Goal: Use online tool/utility: Utilize a website feature to perform a specific function

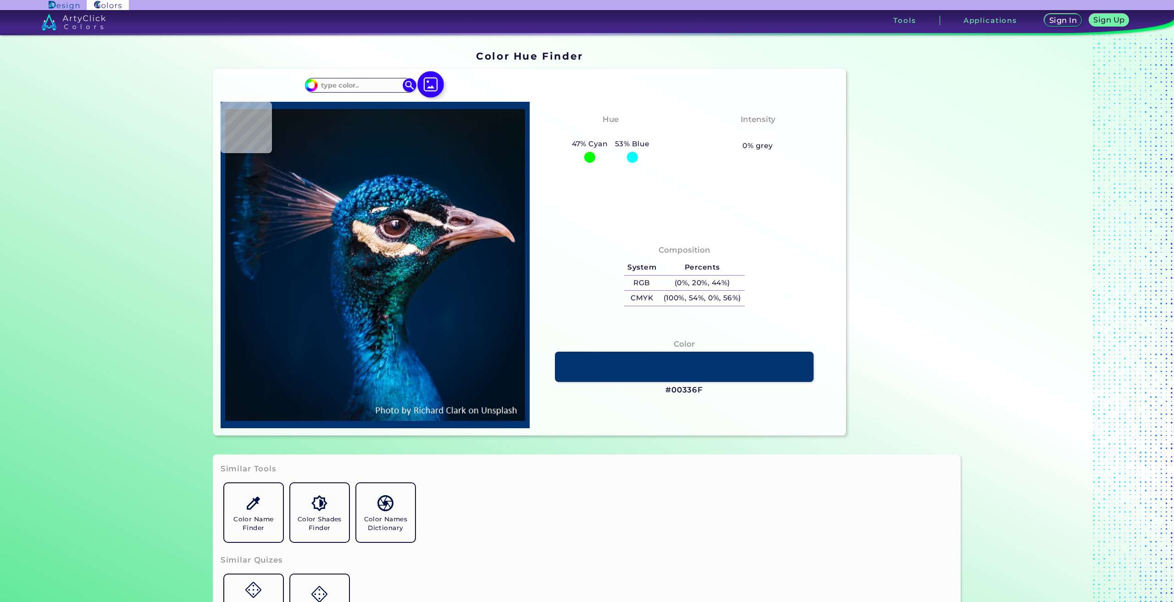
click at [432, 85] on img at bounding box center [430, 85] width 27 height 27
click at [0, 0] on input "file" at bounding box center [0, 0] width 0 height 0
type input "#000000"
type input "#3f8ec9"
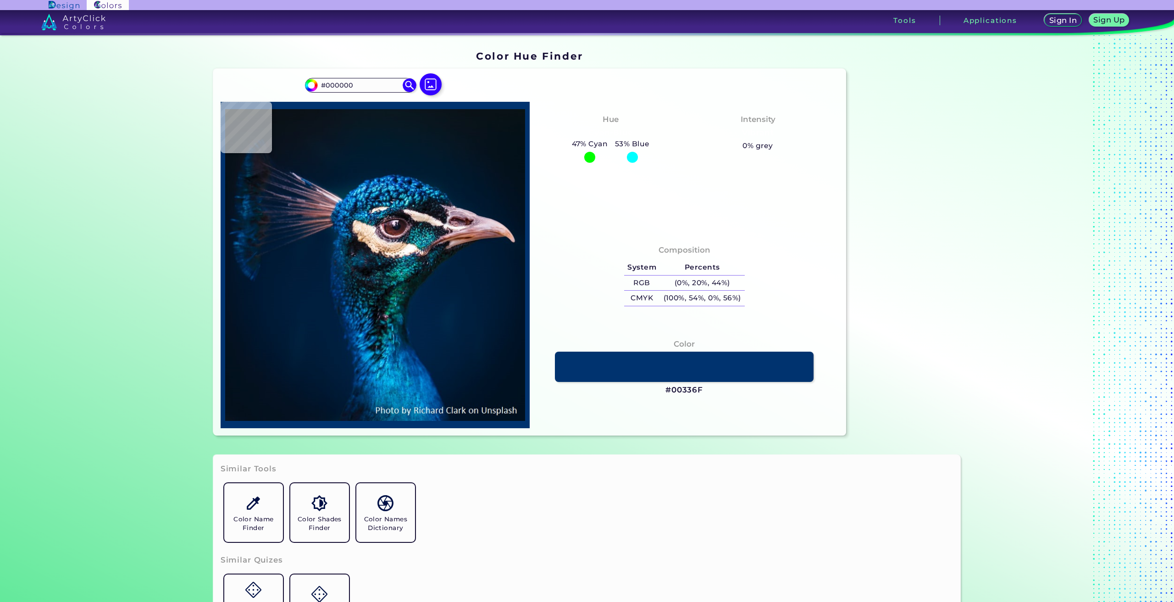
type input "#3F8EC9"
type input "#4f87c0"
type input "#4F87C0"
type input "#99b7eb"
type input "#99B7EB"
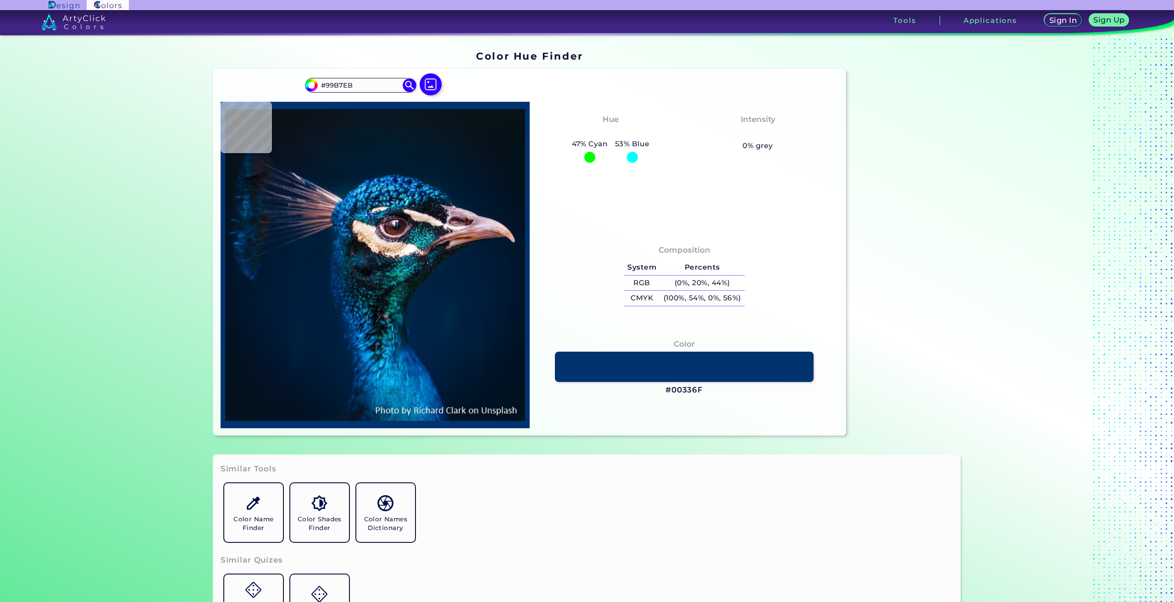
type input "#464834"
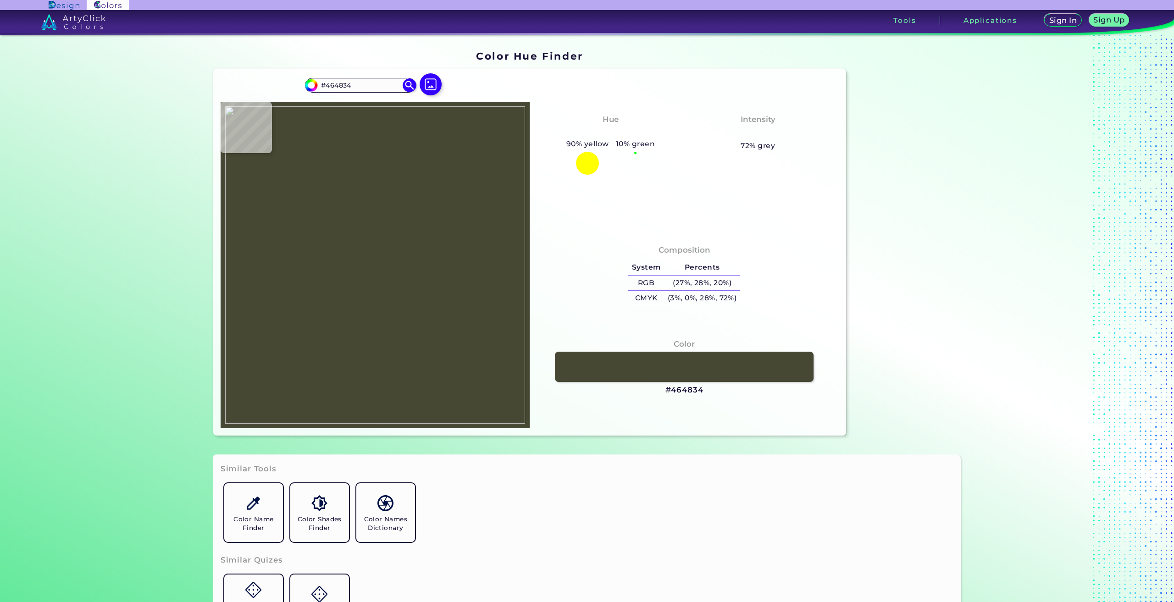
type input "#595a4a"
type input "#595A4A"
type input "#3c3c36"
type input "#3C3C36"
type input "#505245"
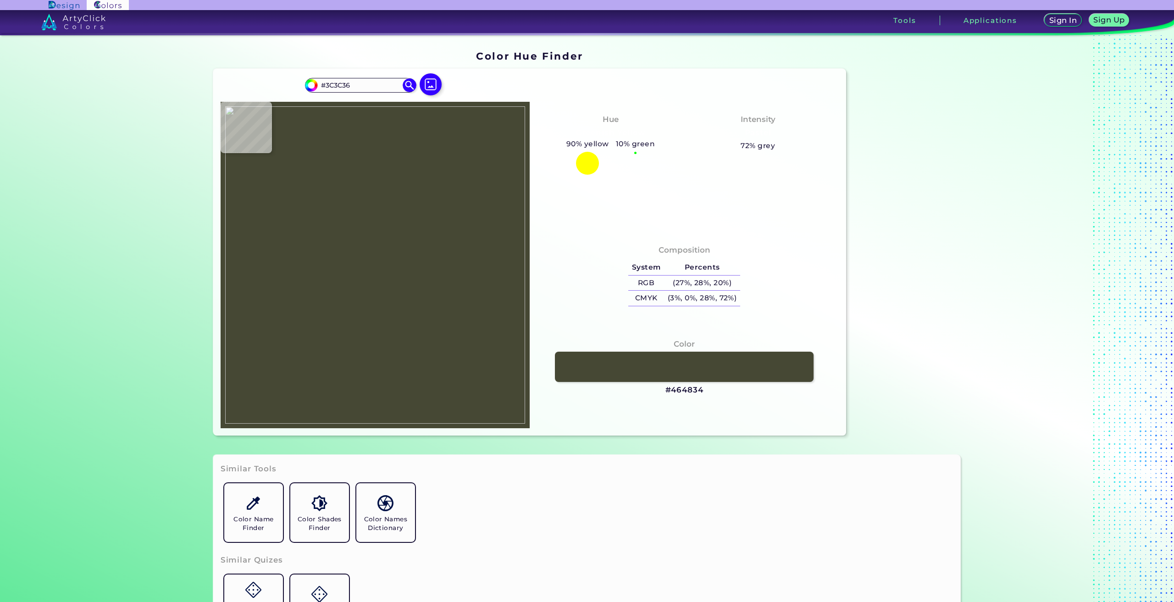
type input "#505245"
type input "#df7caa"
type input "#DF7CAA"
type input "#fd8bba"
type input "#FD8BBA"
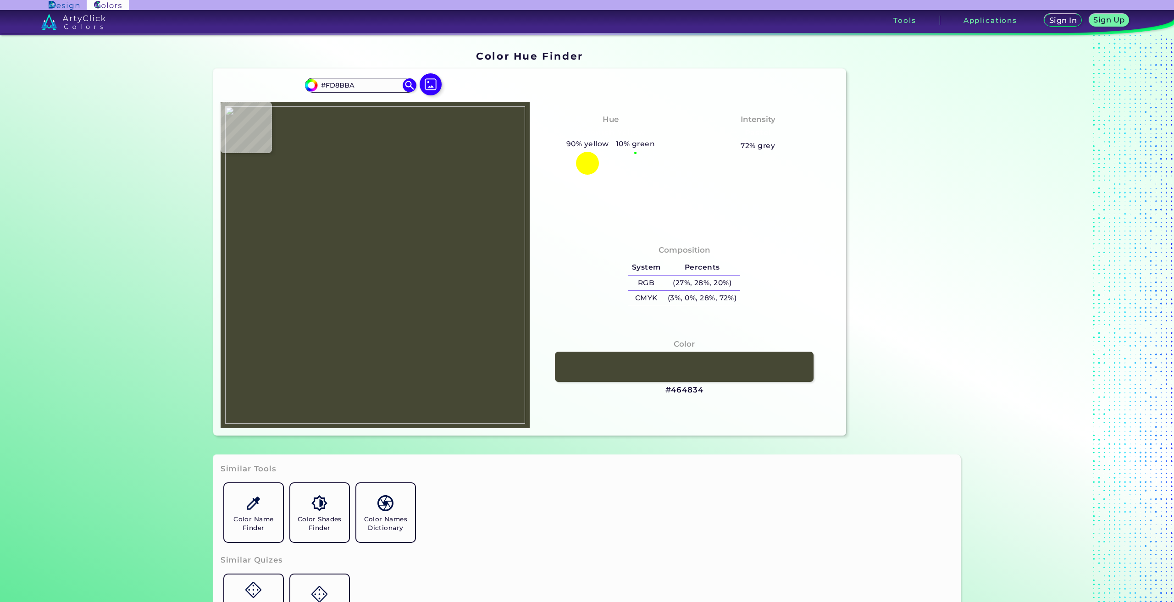
type input "#fa8eb8"
type input "#FA8EB8"
type input "#ff8db8"
type input "#FF8DB8"
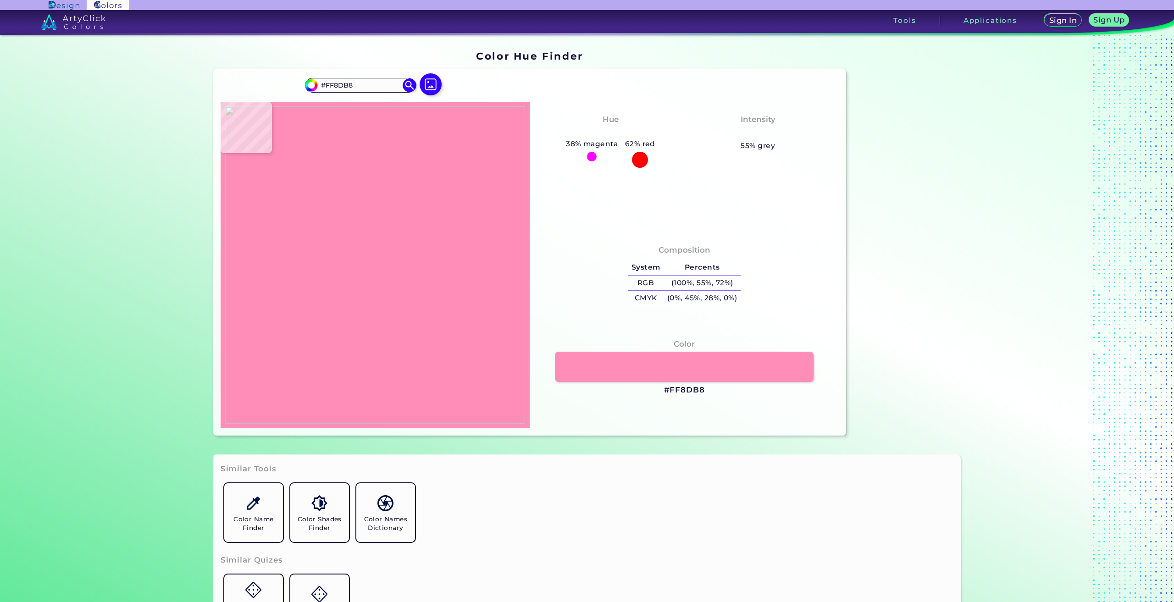
type input "#fd8ebb"
type input "#FD8EBB"
type input "#e6a480"
type input "#E6A480"
type input "#040000"
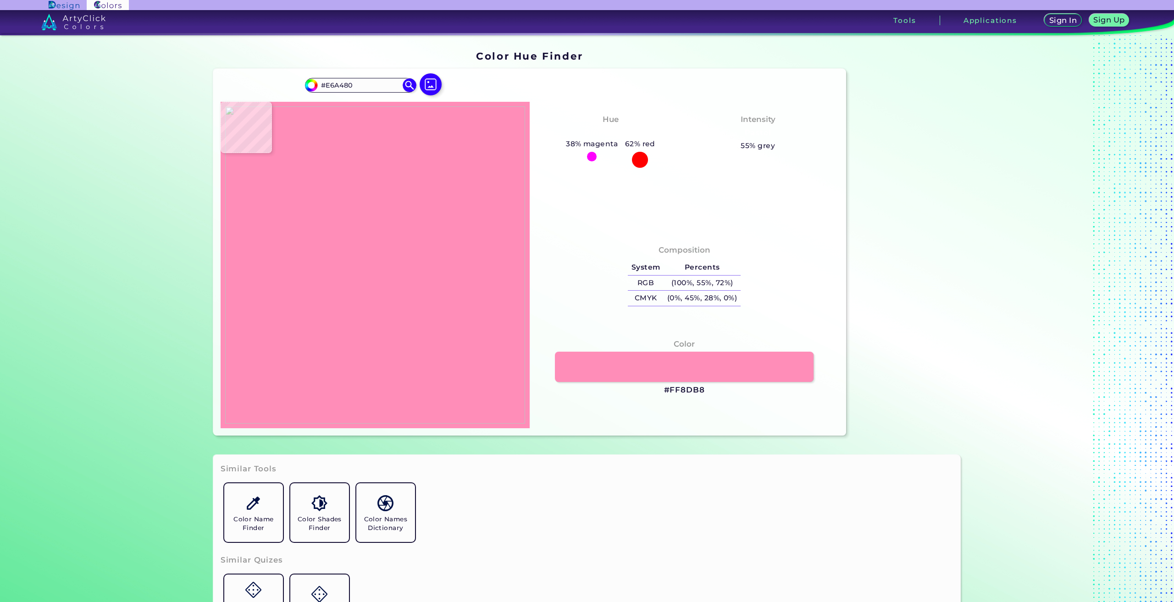
type input "#040000"
type input "#c3744f"
type input "#C3744F"
type input "#daa17b"
type input "#DAA17B"
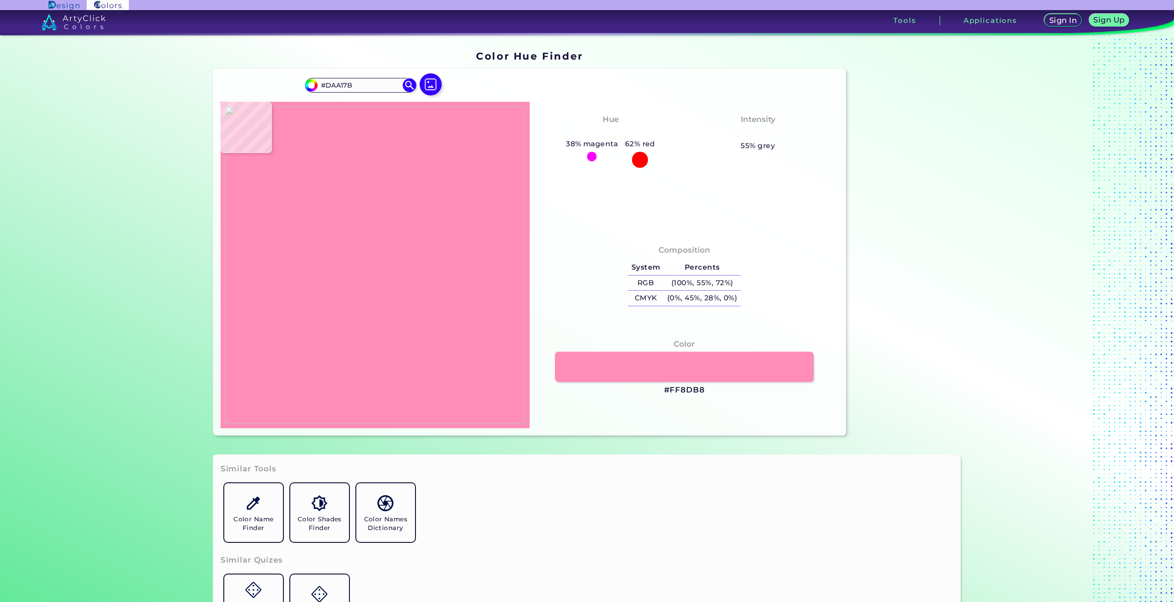
type input "#976141"
type input "#0c0301"
type input "#0C0301"
type input "#59594c"
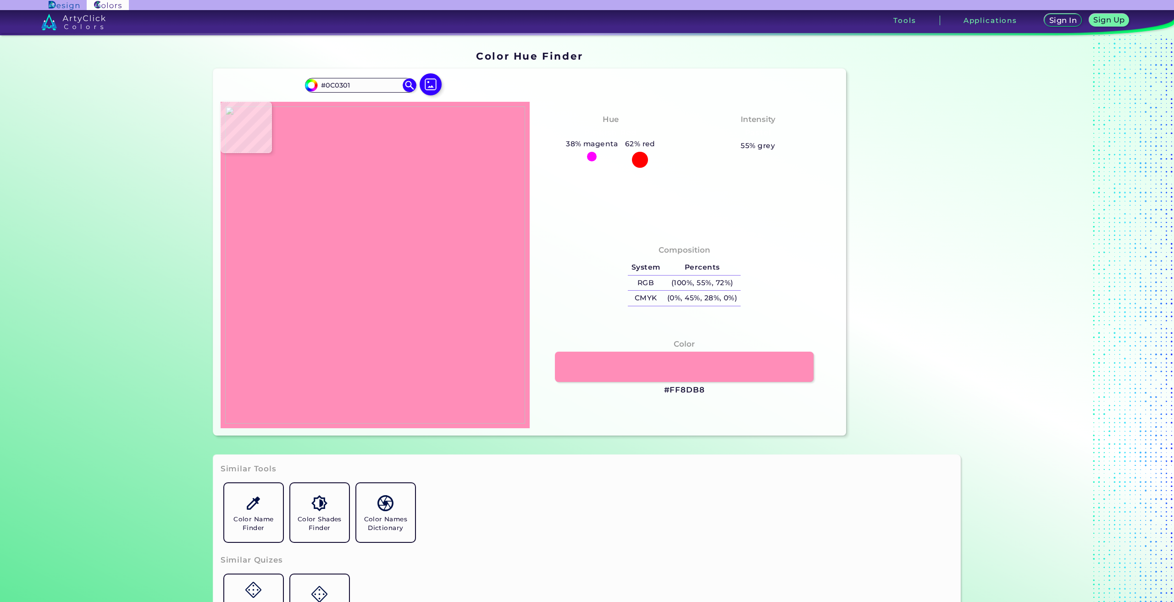
type input "#59594C"
type input "#57594c"
type input "#57594C"
type input "#565a48"
type input "#565A48"
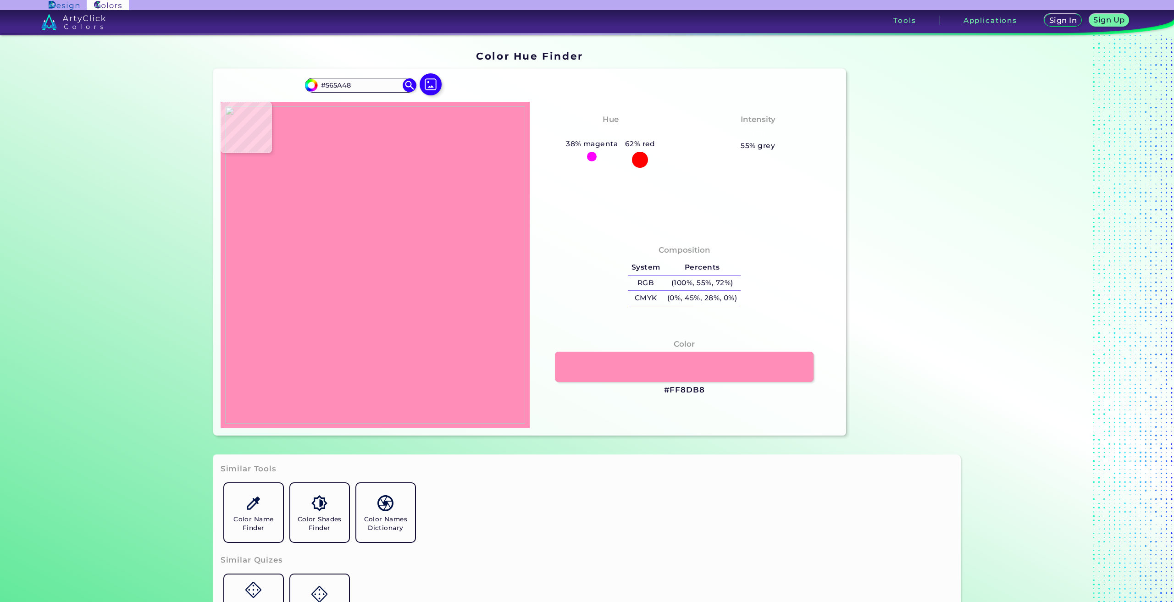
type input "#56584e"
type input "#56584E"
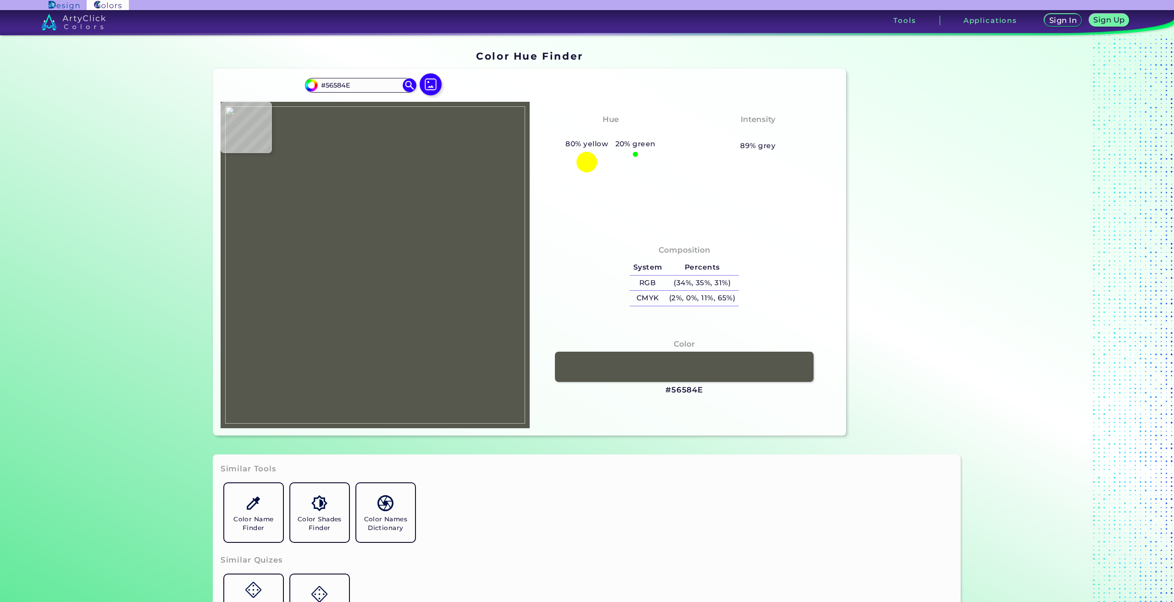
type input "#575648"
type input "#595a4c"
type input "#595A4C"
type input "#545446"
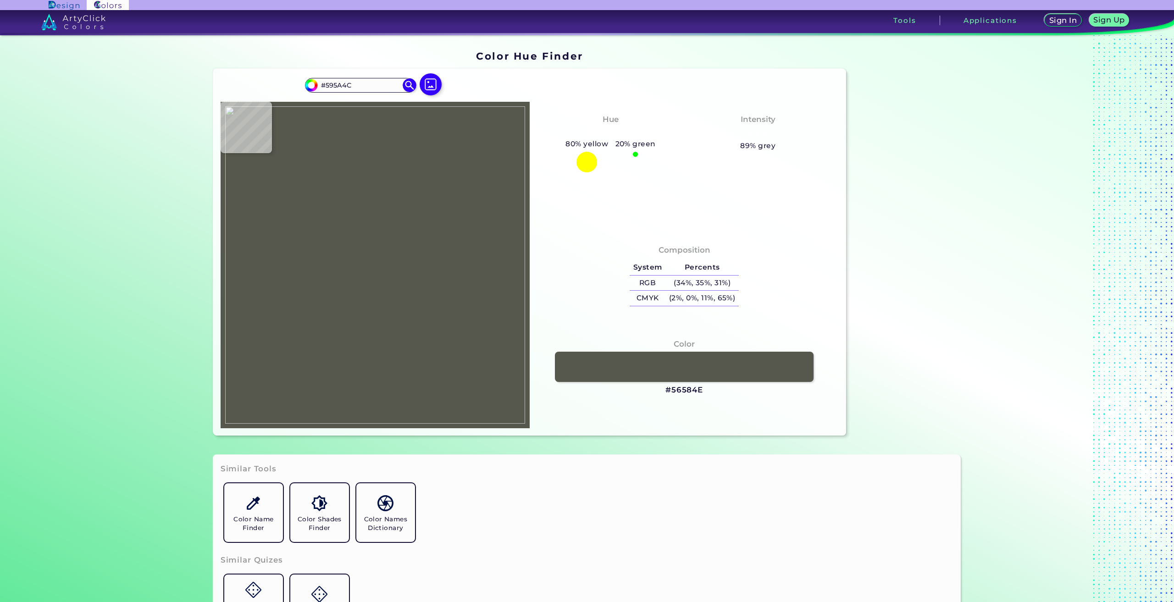
type input "#545446"
type input "#48443a"
type input "#48443A"
type input "#110905"
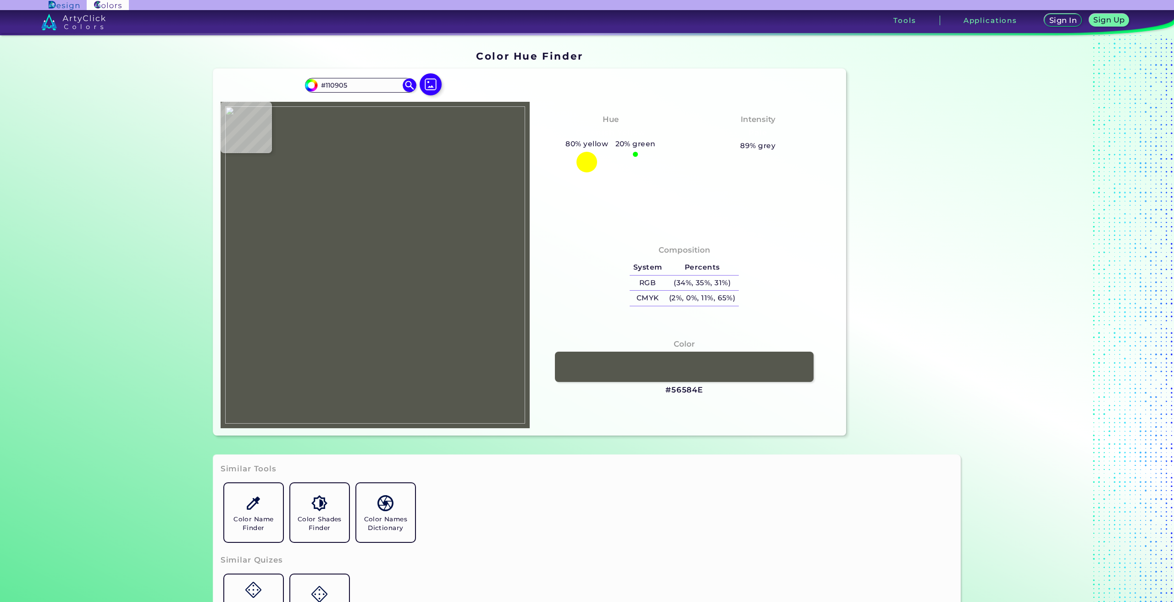
type input "#41382e"
type input "#41382E"
type input "#434436"
type input "#454638"
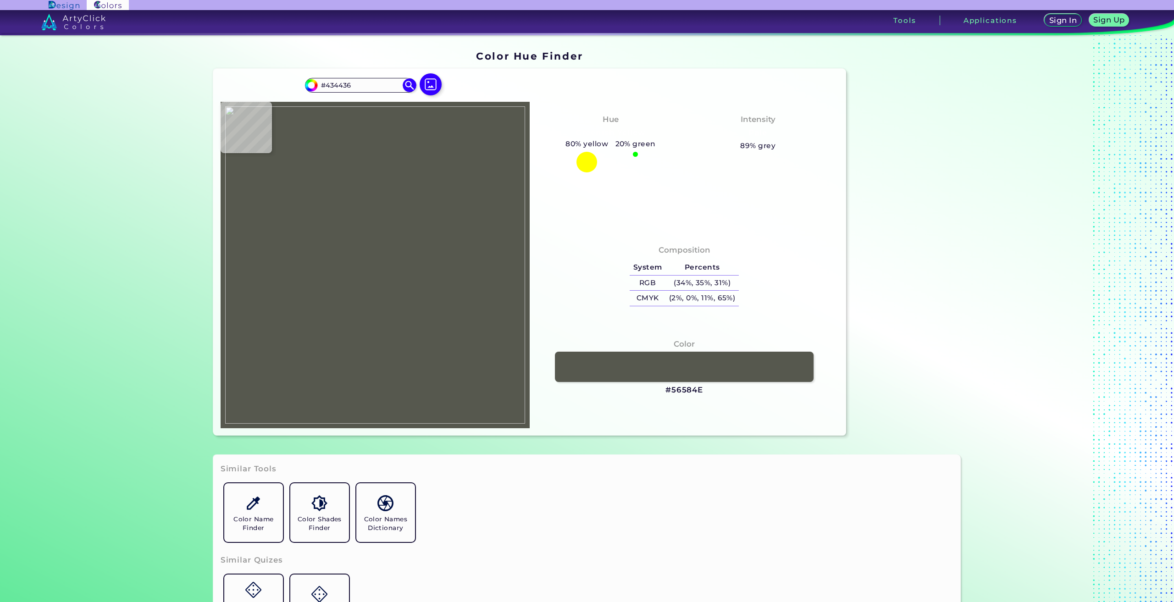
type input "#454638"
type input "#5a5b4b"
type input "#5A5B4B"
type input "#595a4a"
type input "#595A4A"
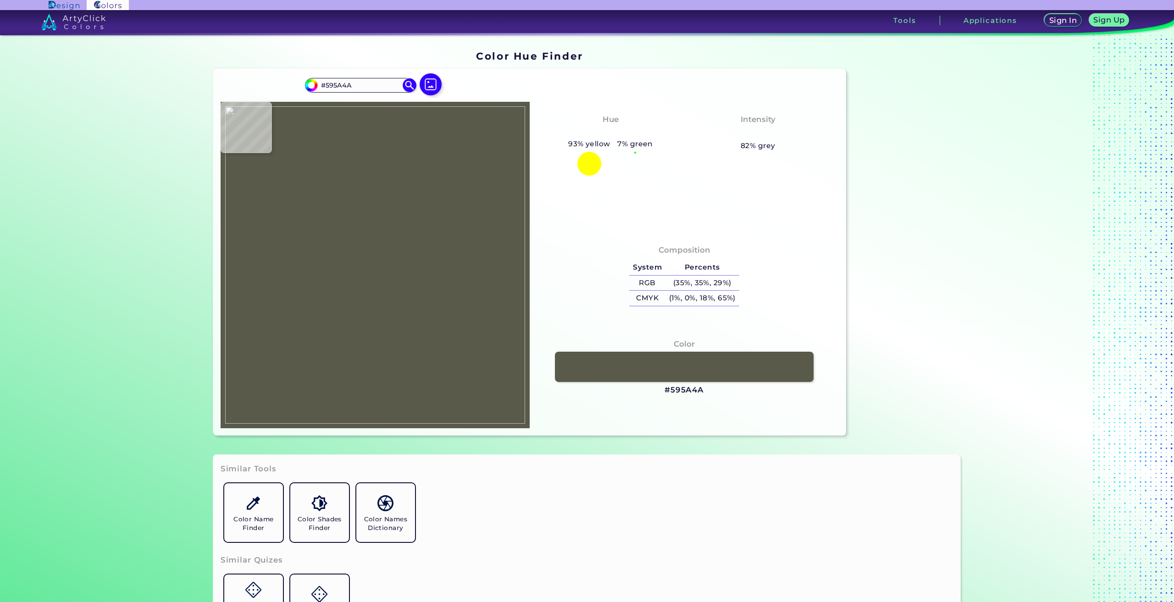
type input "#595a4b"
type input "#595A4B"
type input "#57584a"
type input "#57584A"
type input "#4d4e40"
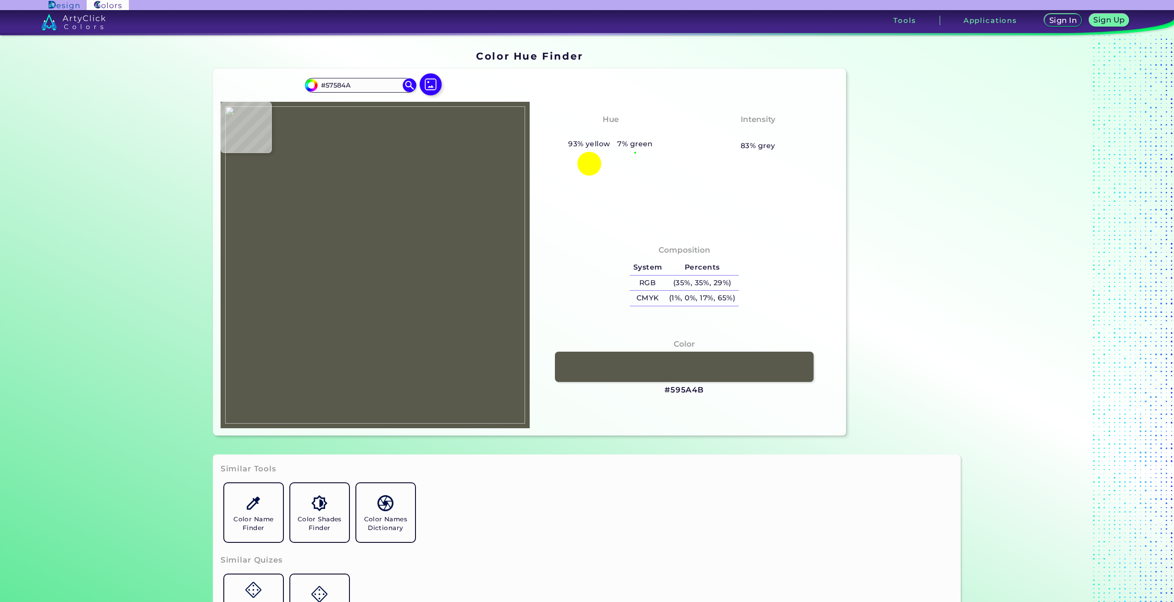
type input "#4D4E40"
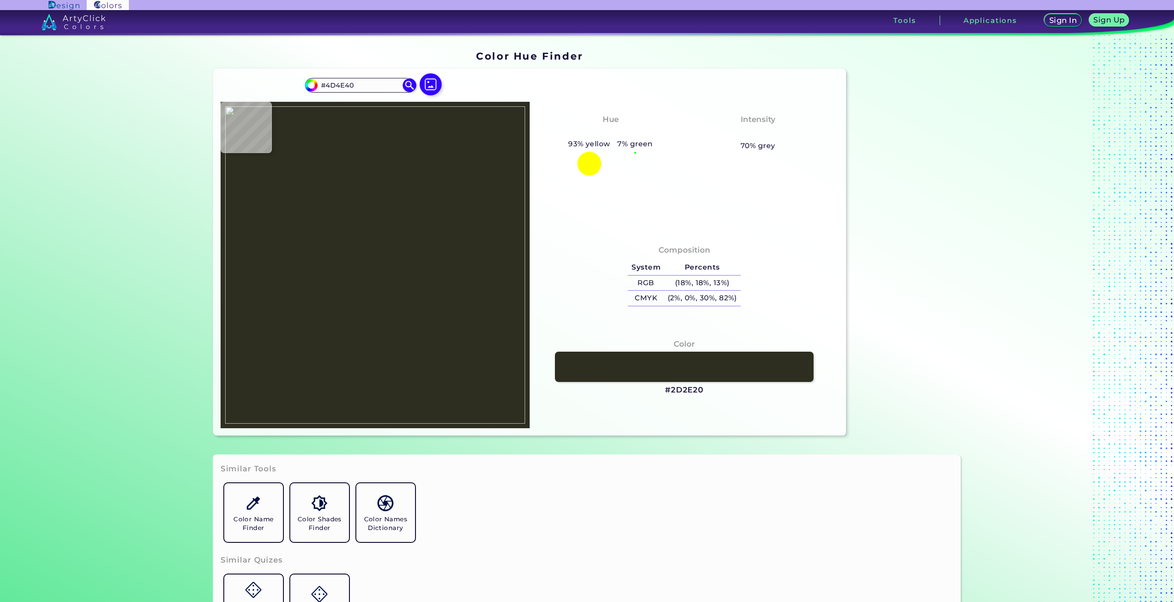
type input "#2d2e20"
type input "#2D2E20"
type input "#2c2d1f"
type input "#2C2D1F"
type input "#474839"
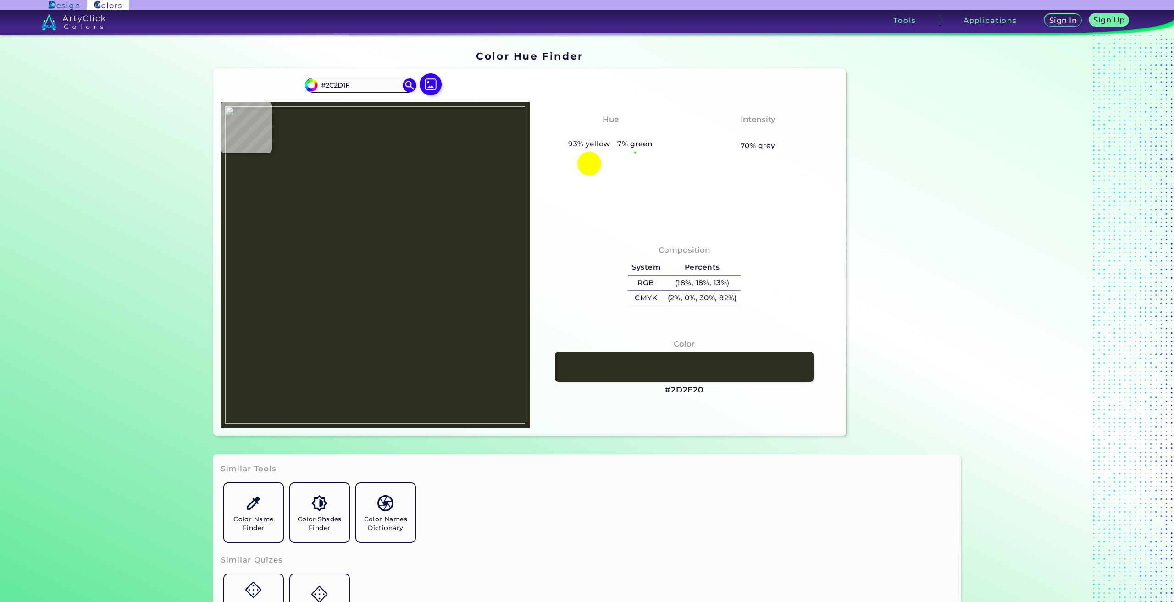
type input "#474839"
type input "#48493b"
type input "#48493B"
type input "#5a5b4b"
type input "#5A5B4B"
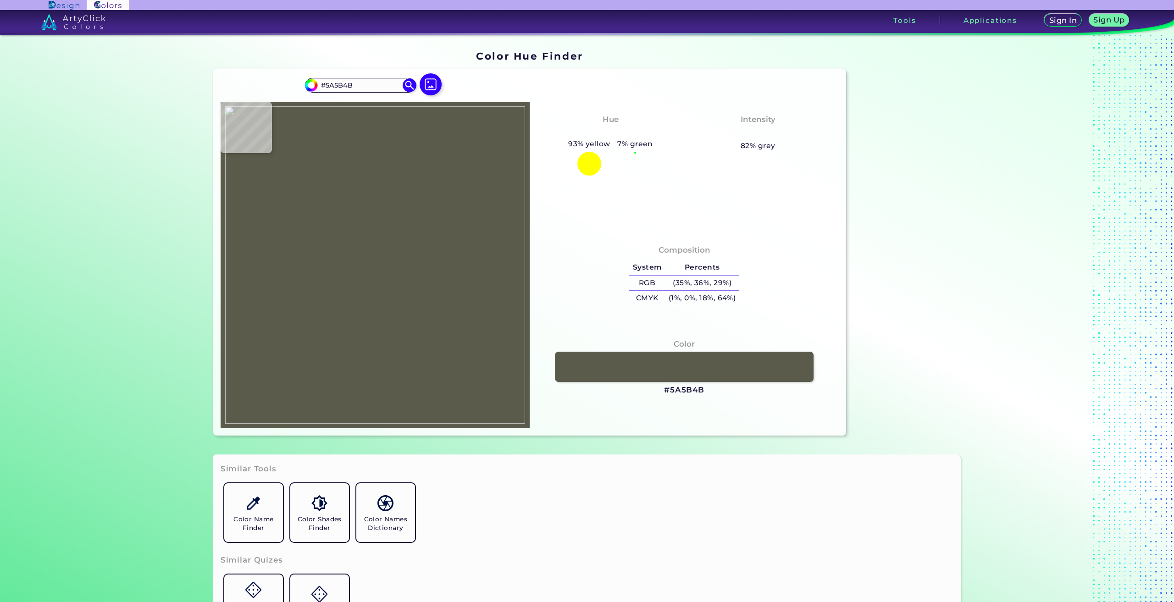
type input "#595a4a"
type input "#595A4A"
type input "#585949"
type input "#595a4a"
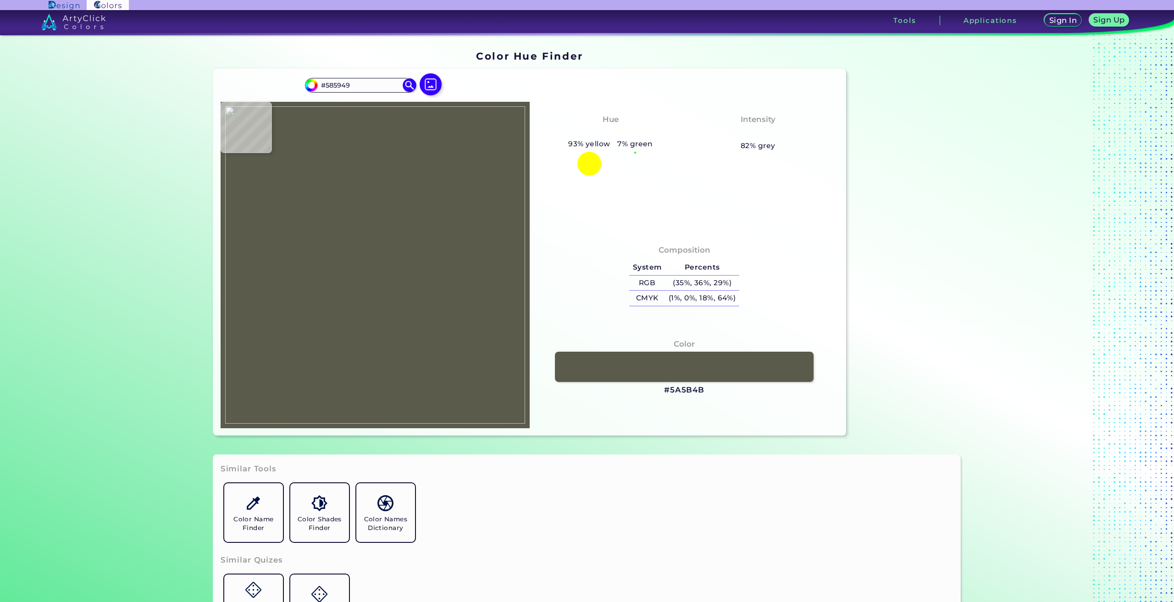
type input "#595A4A"
type input "#5a5b4d"
type input "#5A5B4D"
type input "#58594b"
type input "#58594B"
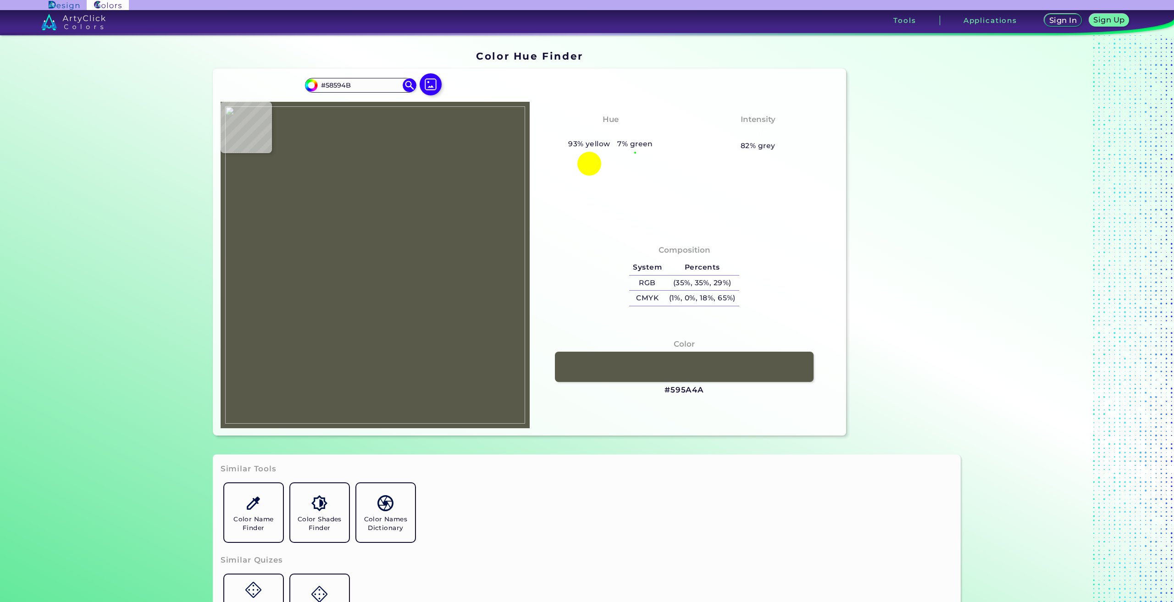
type input "#535446"
type input "#58594b"
type input "#58594B"
type input "#5a5b4d"
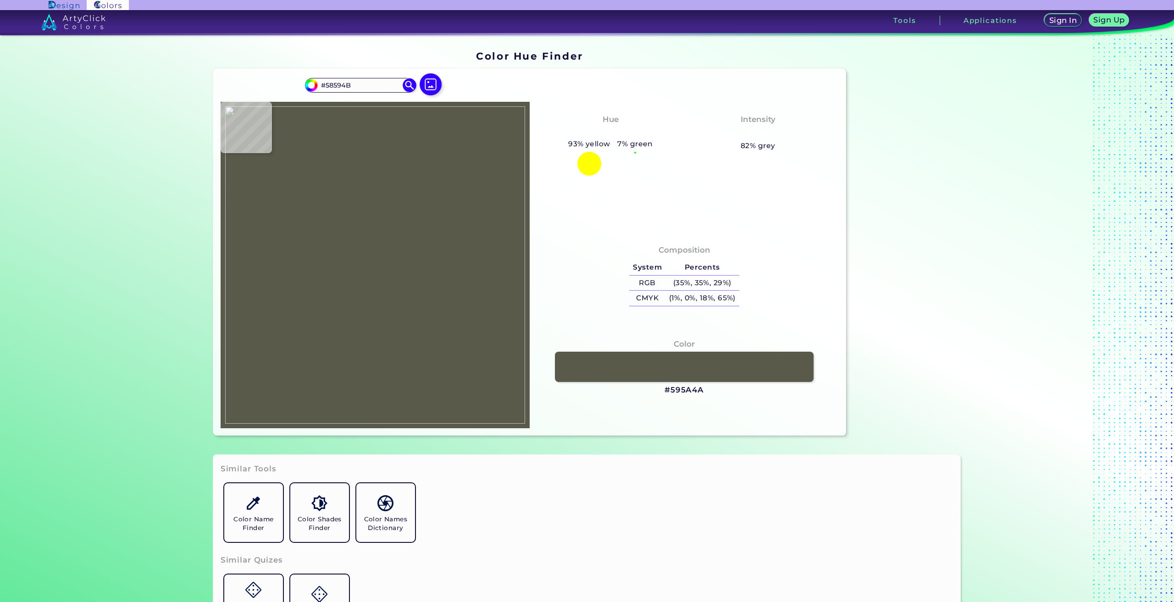
type input "#5A5B4D"
type input "#414234"
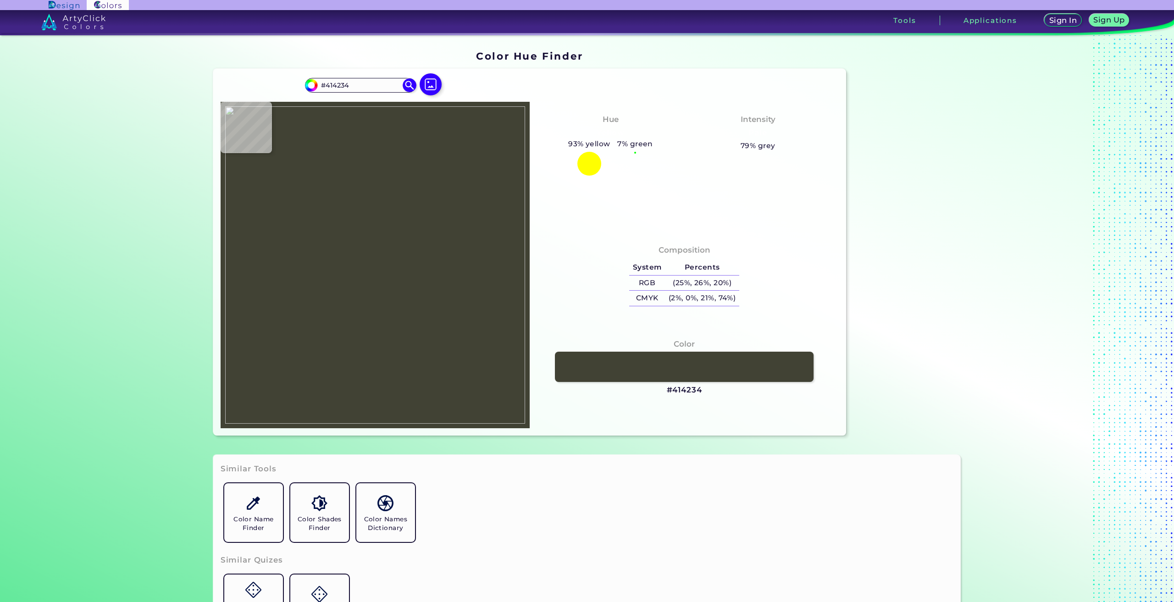
type input "#494a3c"
type input "#494A3C"
type input "#cda0ce"
type input "#CDA0CE"
type input "#cfa0cc"
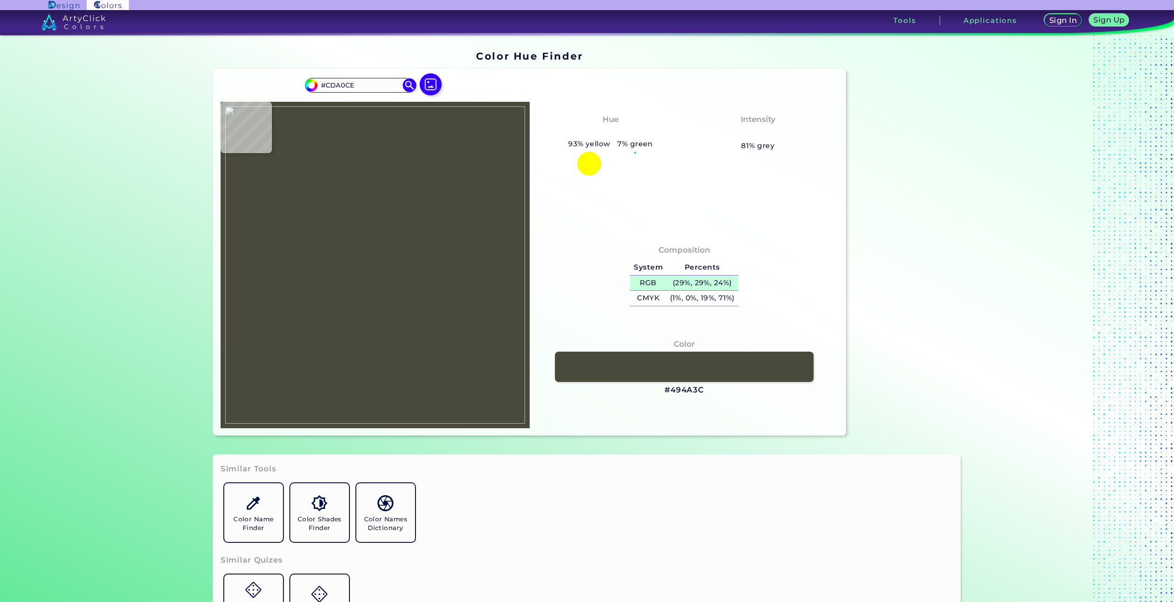
type input "#CFA0CC"
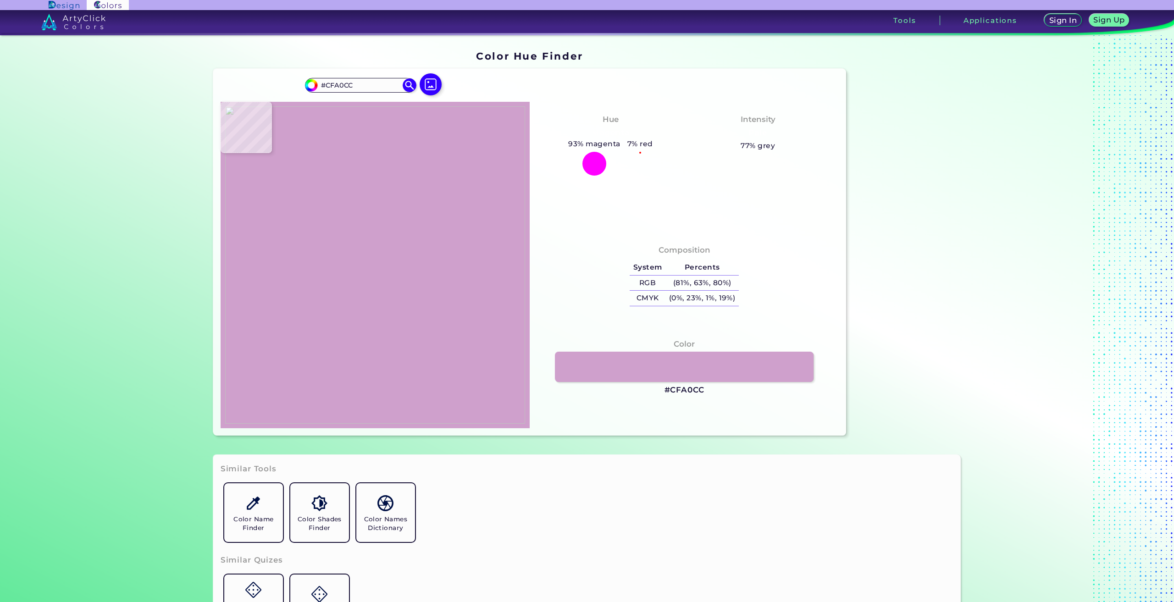
type input "#45453d"
type input "#45453D"
type input "#4a88c1"
type input "#4A88C1"
type input "#4e86bf"
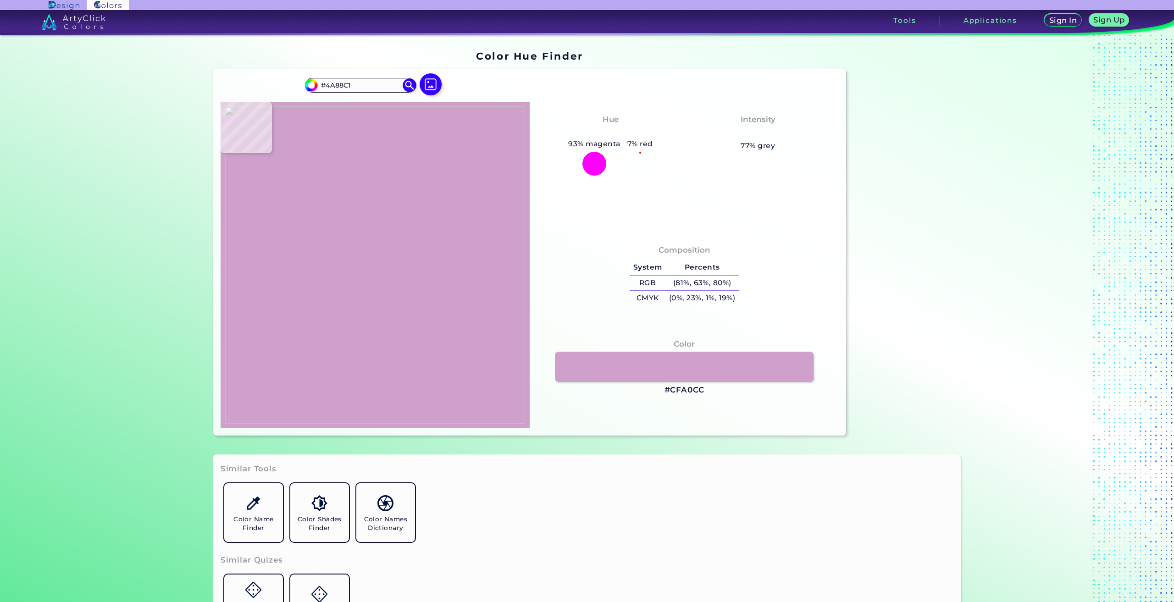
type input "#4E86BF"
type input "#75a8e1"
type input "#75A8E1"
type input "#72a9e1"
type input "#72A9E1"
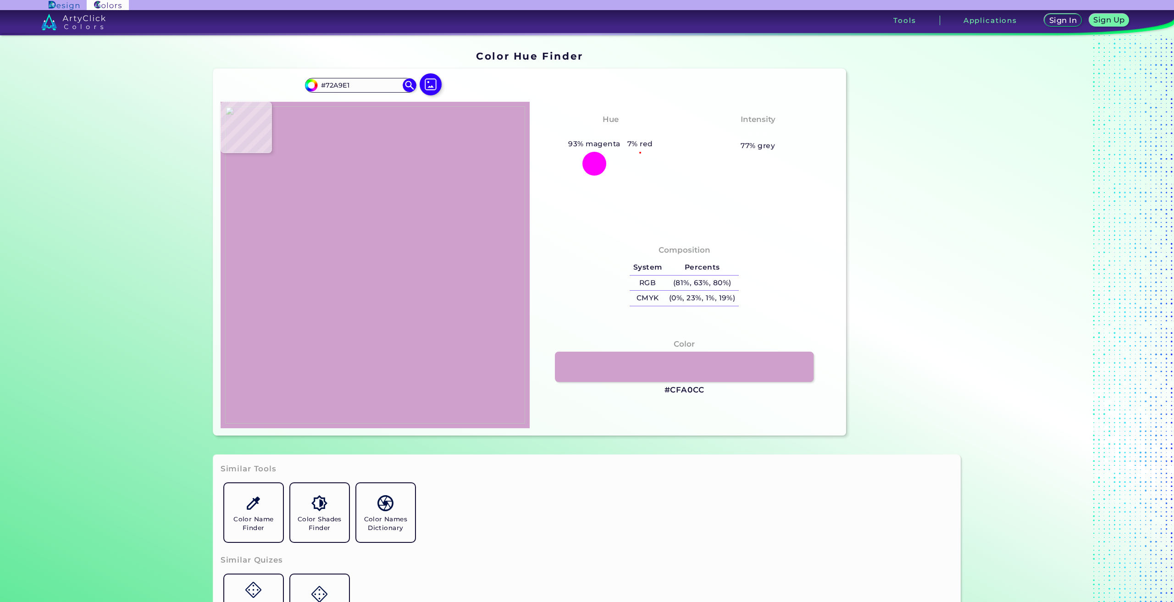
type input "#72aae3"
type input "#72AAE3"
type input "#75a8e1"
type input "#75A8E1"
type input "#79a6dd"
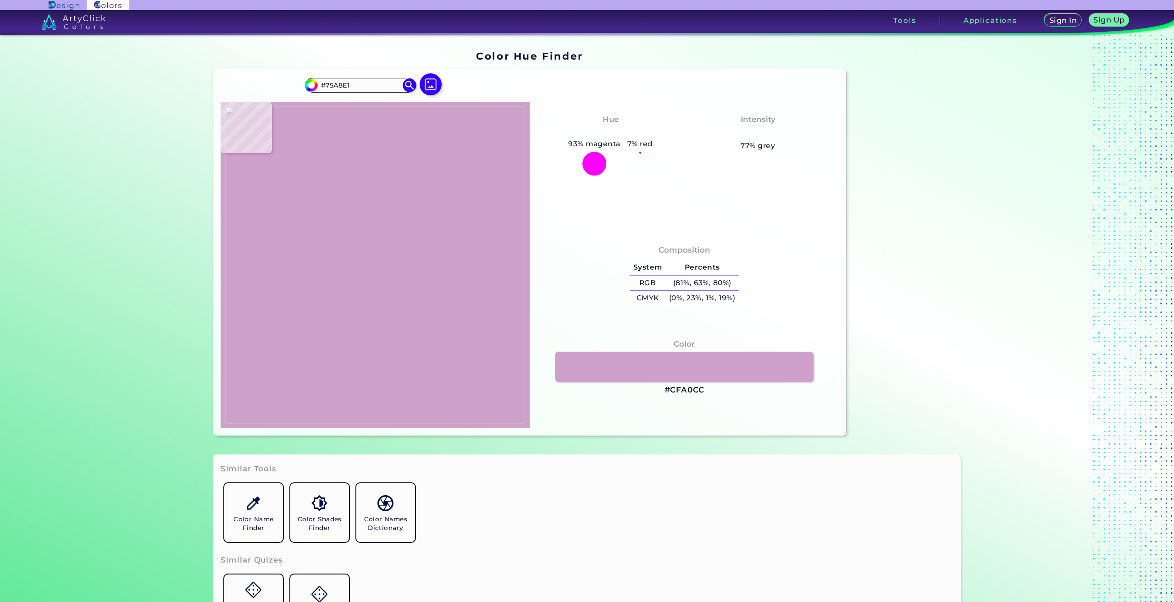
type input "#79A6DD"
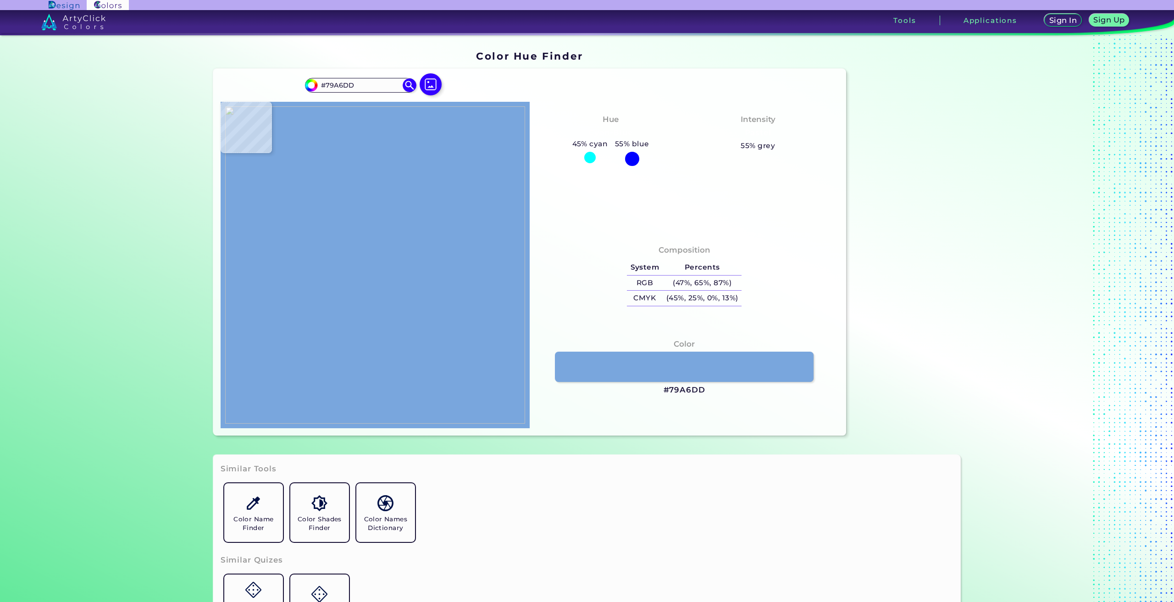
type input "#97b6ec"
type input "#97B6EC"
type input "#a5b2e6"
type input "#A5B2E6"
type input "#414663"
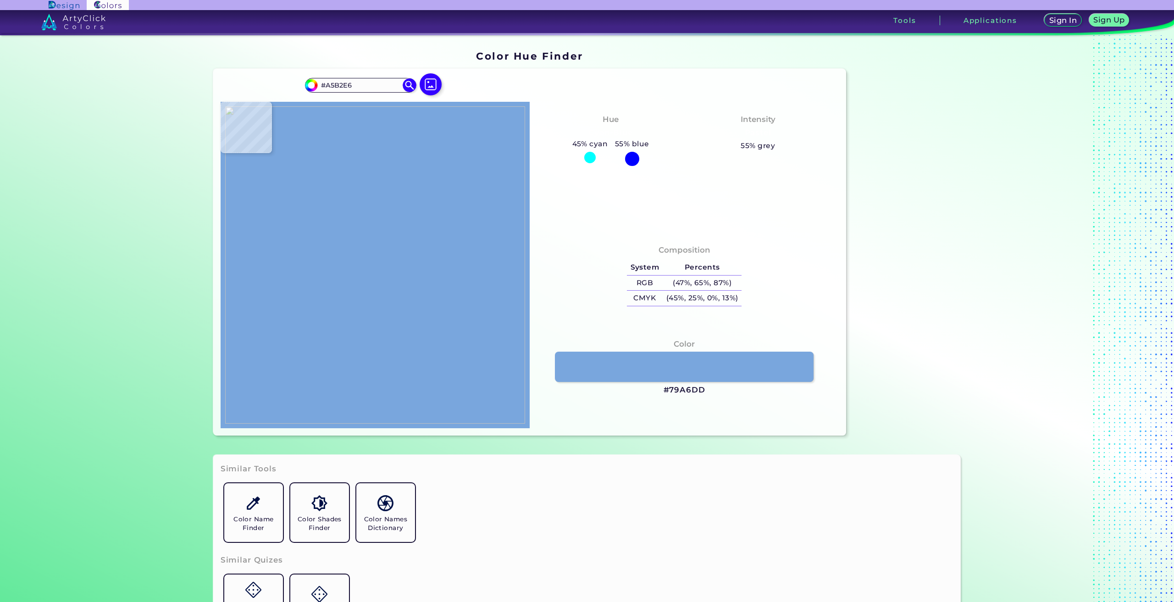
type input "#414663"
type input "#595a4a"
type input "#595A4A"
type input "#181911"
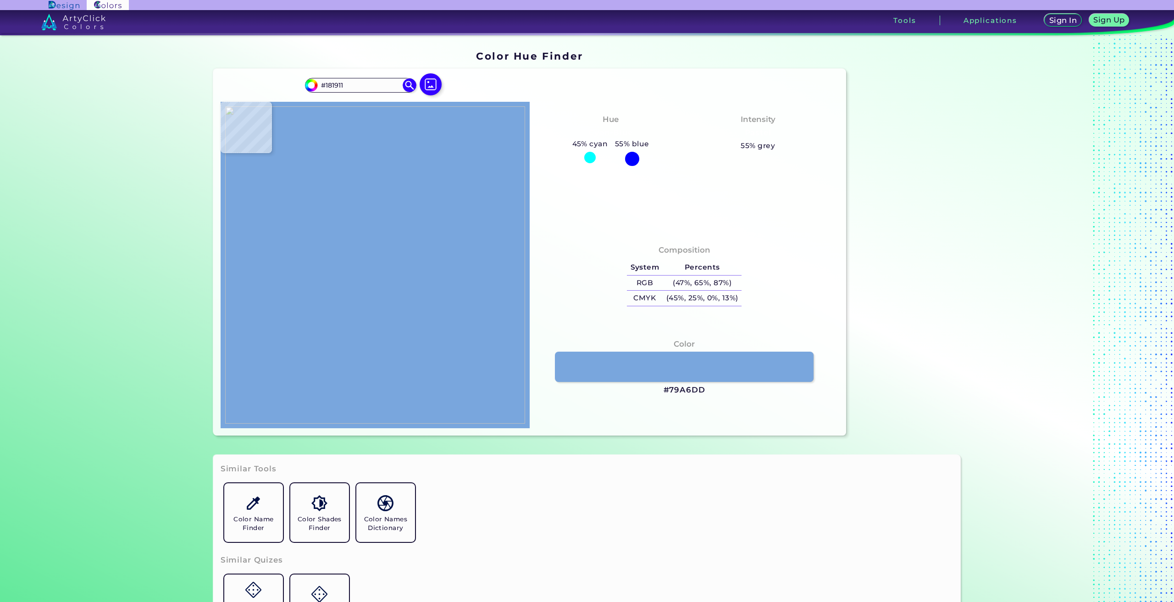
type input "#5a5a48"
type input "#5A5A48"
type input "#595a4a"
type input "#595A4A"
type input "#5d5943"
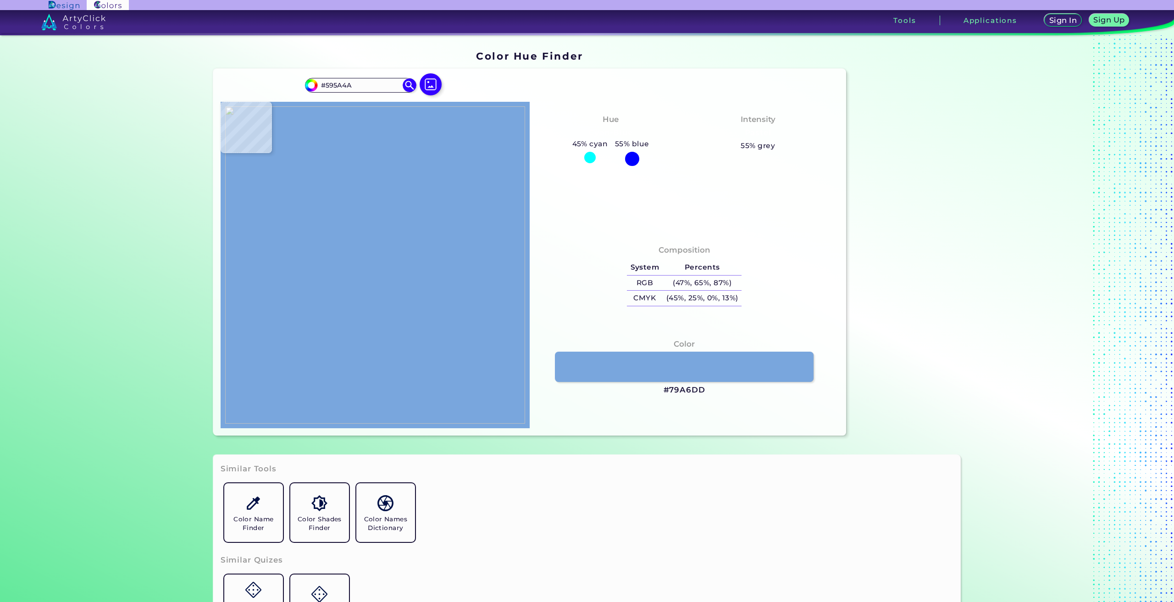
type input "#5D5943"
type input "#e2ad8a"
type input "#E2AD8A"
type input "#e3a983"
type input "#E3A983"
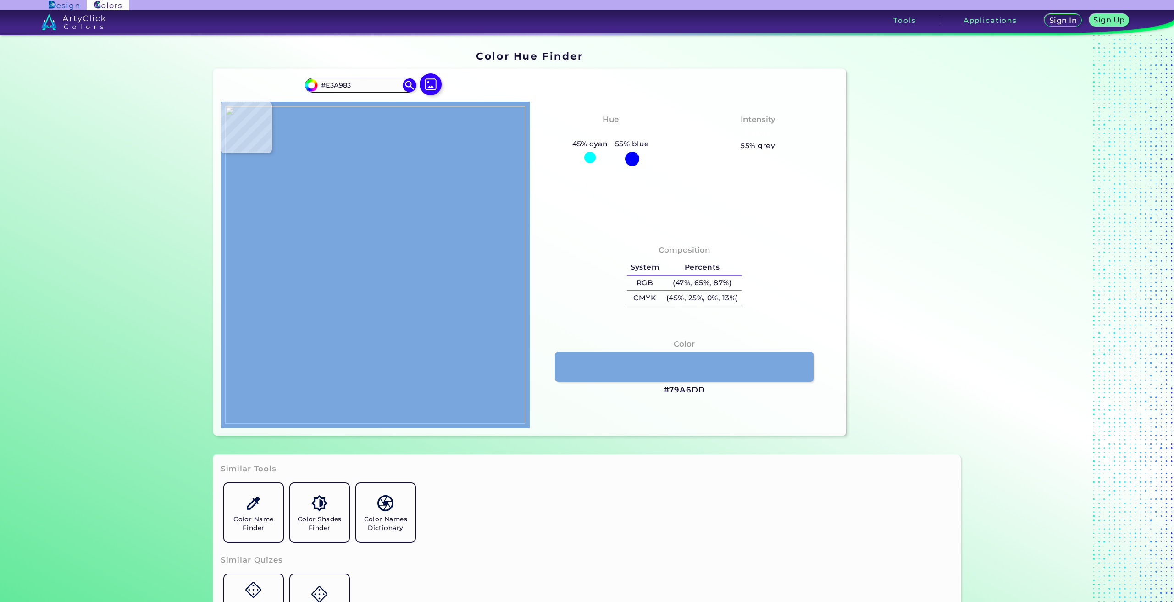
type input "#e1ab84"
type input "#E1AB84"
type input "#e5a97b"
type input "#E5A97B"
type input "#e19d79"
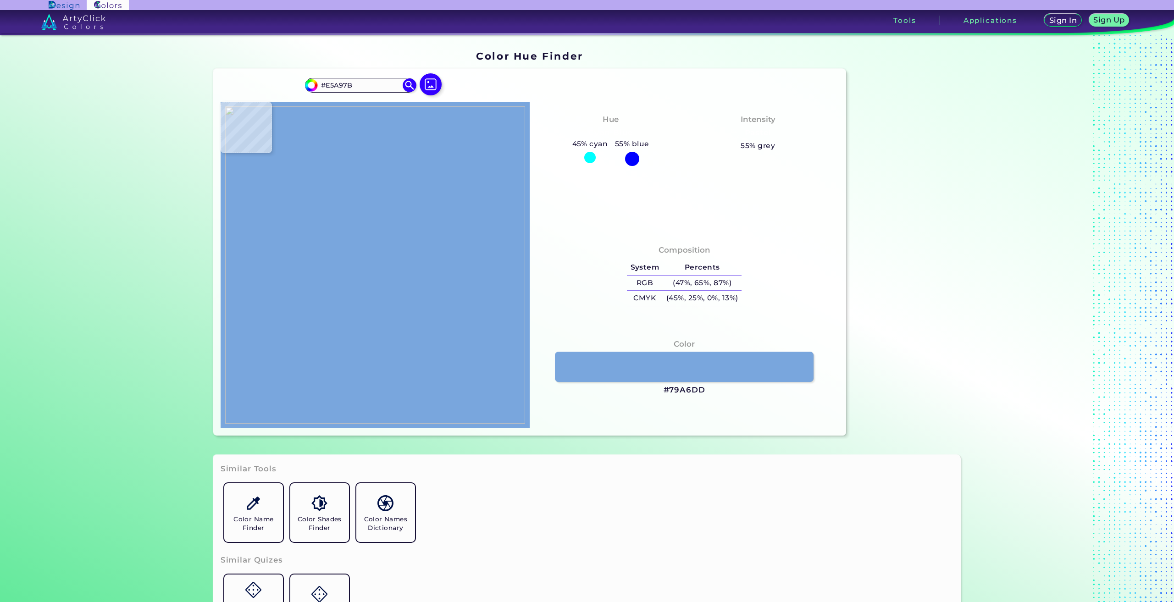
type input "#E19D79"
type input "#775039"
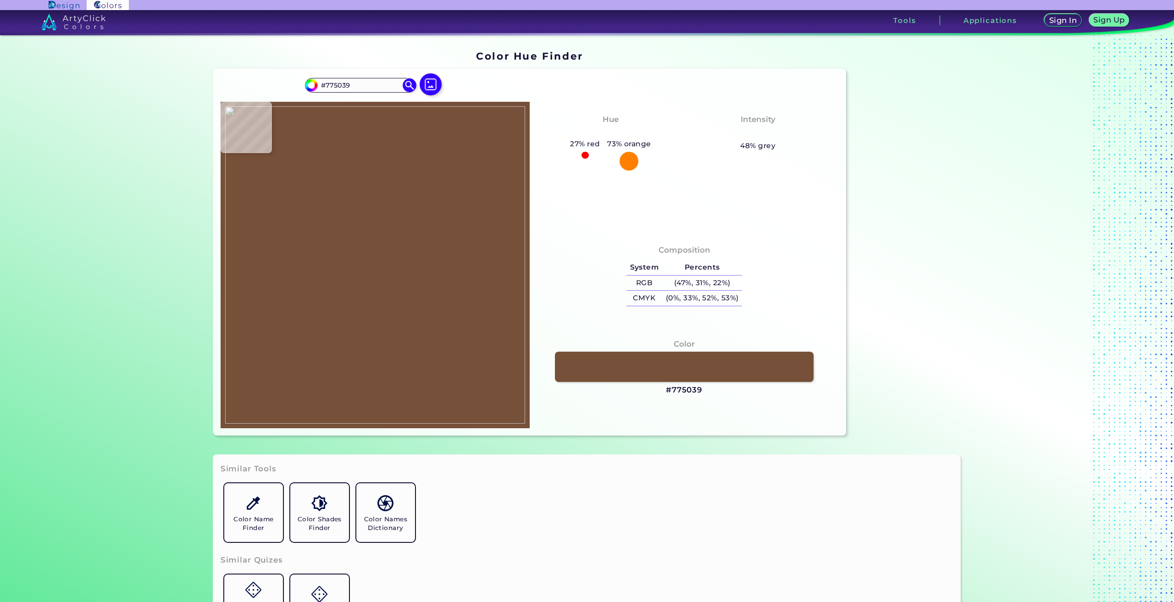
type input "#14120f"
type input "#14120F"
type input "#5c584c"
type input "#5C584C"
type input "#595a4a"
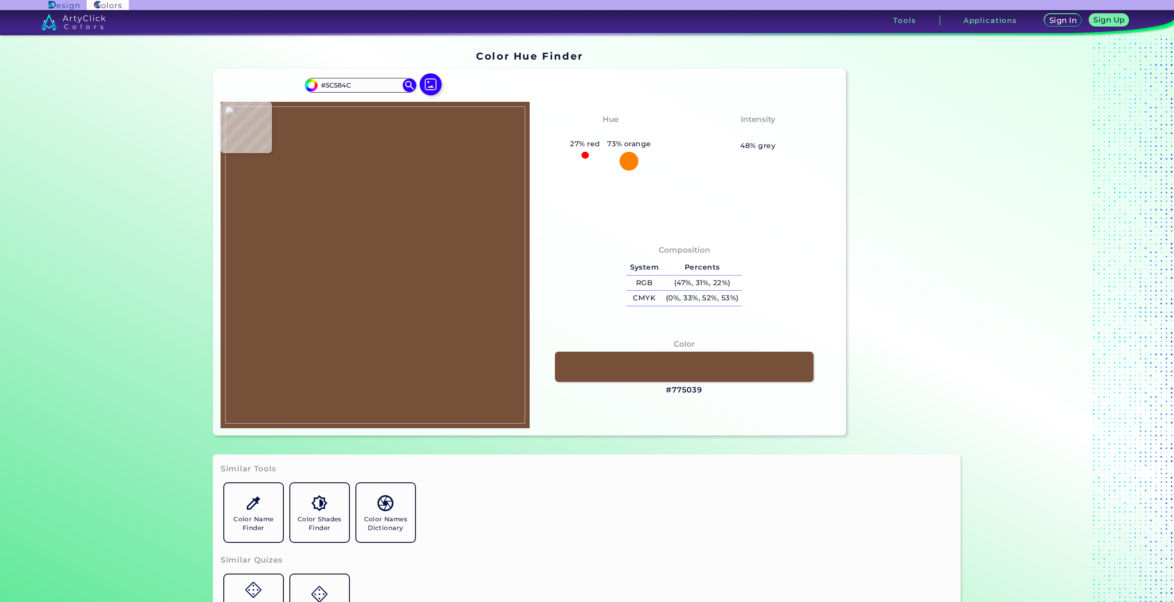
type input "#595A4A"
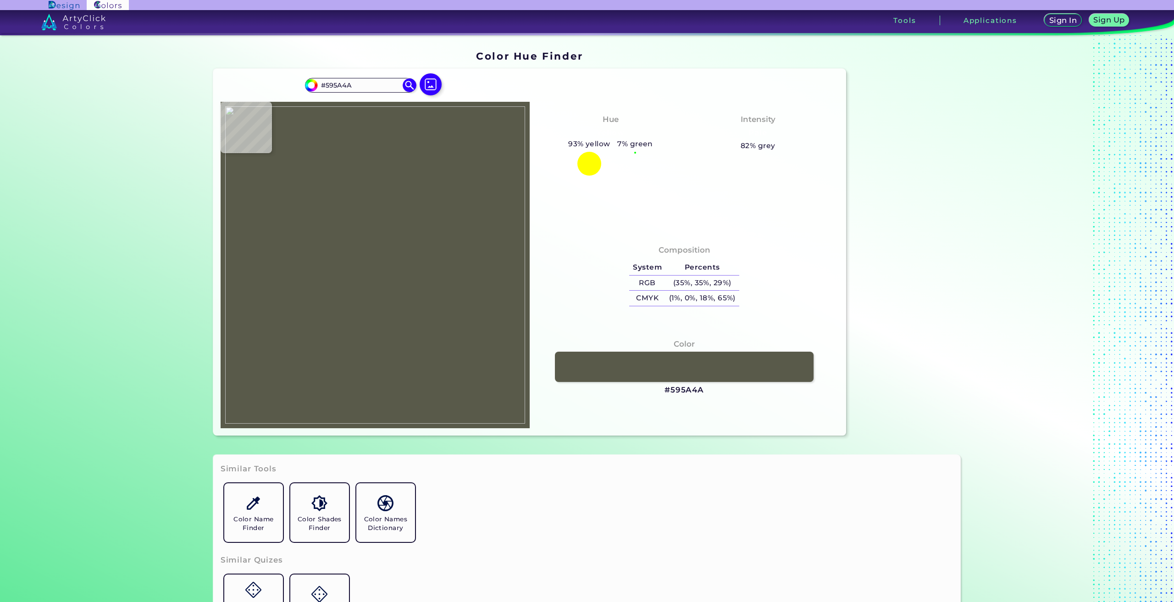
type input "#595a4c"
type input "#595A4C"
type input "#515244"
type input "#595a4c"
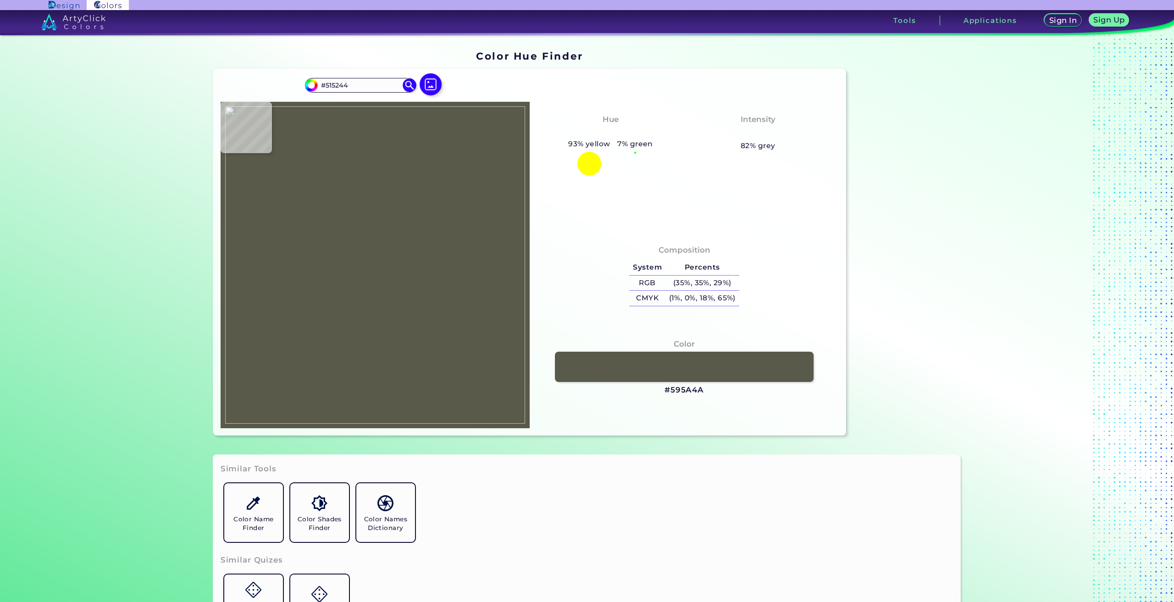
type input "#595A4C"
type input "#444537"
type input "#58594b"
type input "#58594B"
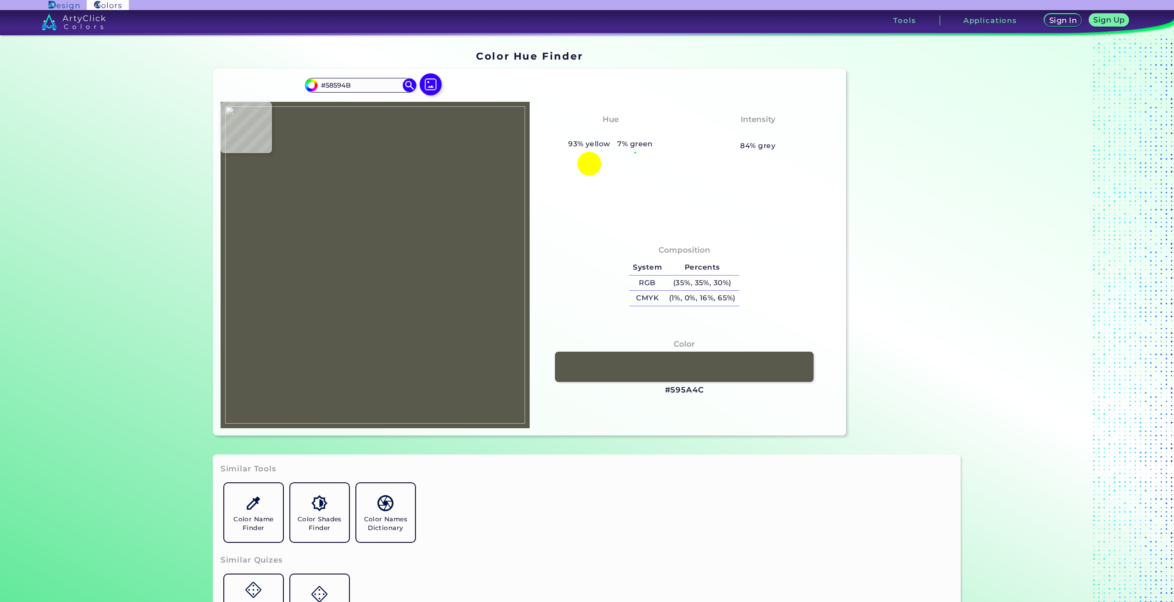
type input "#575848"
type input "#595a4a"
type input "#595A4A"
type input "#5a5b4b"
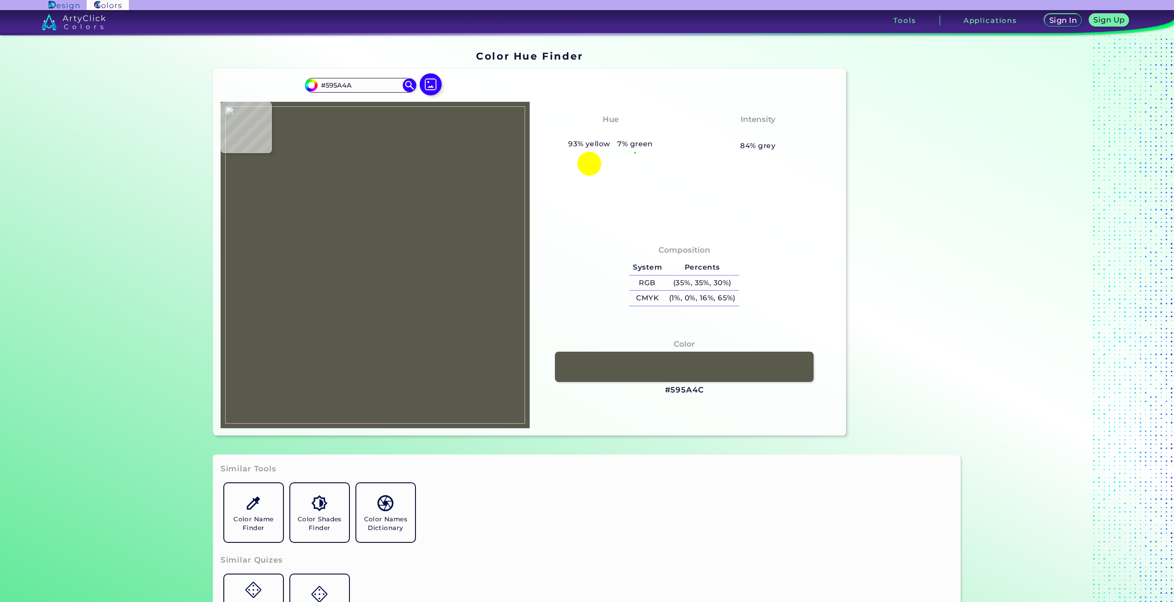
type input "#5A5B4B"
type input "#595a4c"
type input "#595A4C"
type input "#38382c"
type input "#38382C"
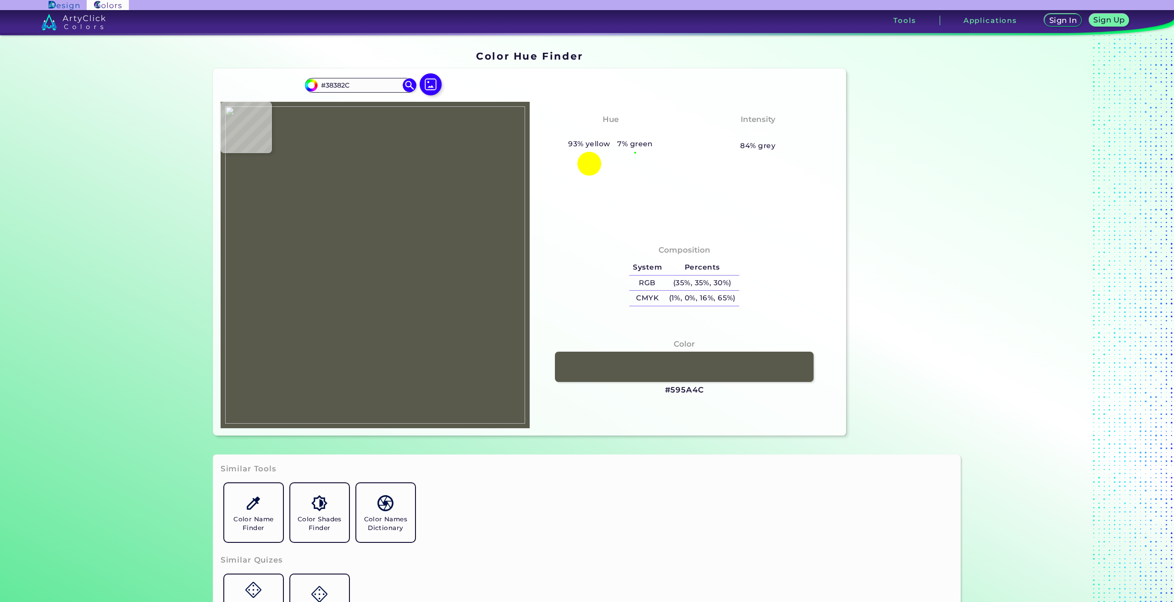
type input "#303123"
type input "#2d2e20"
type input "#2D2E20"
type input "#535446"
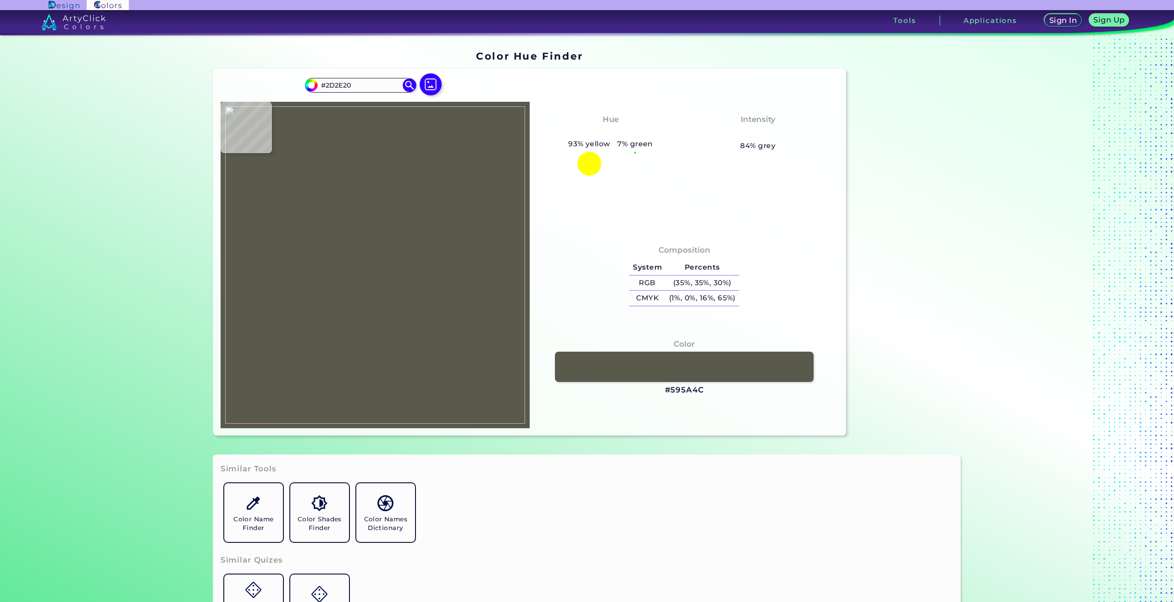
type input "#535446"
type input "#595a4c"
type input "#595A4C"
type input "#5b5c4c"
type input "#5B5C4C"
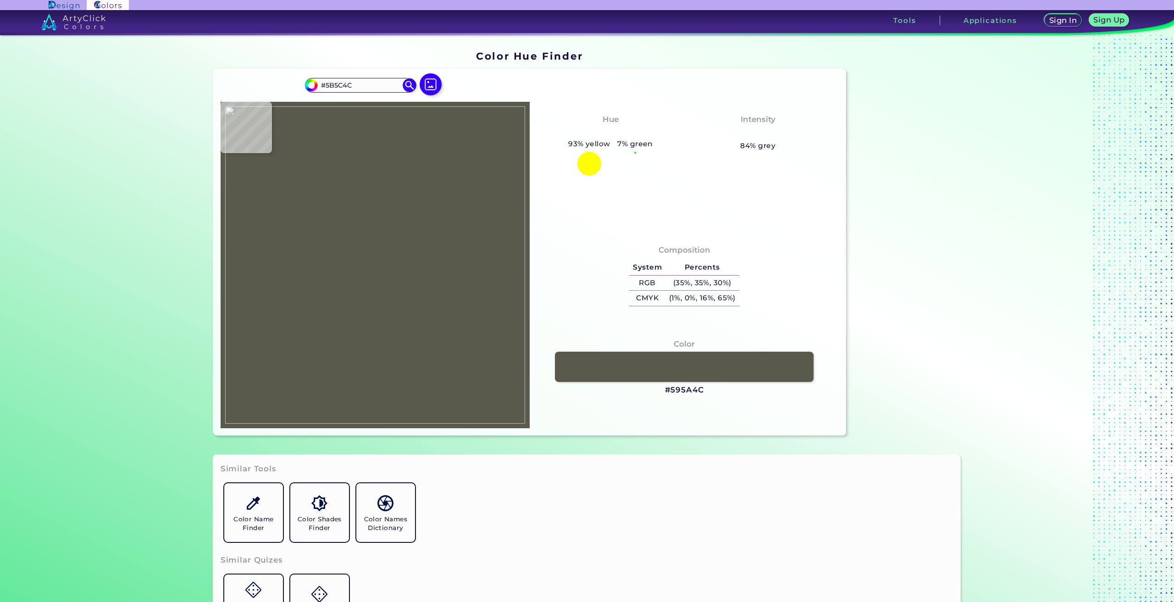
type input "#595a4a"
type input "#595A4A"
type input "#585949"
type input "#5a5b4d"
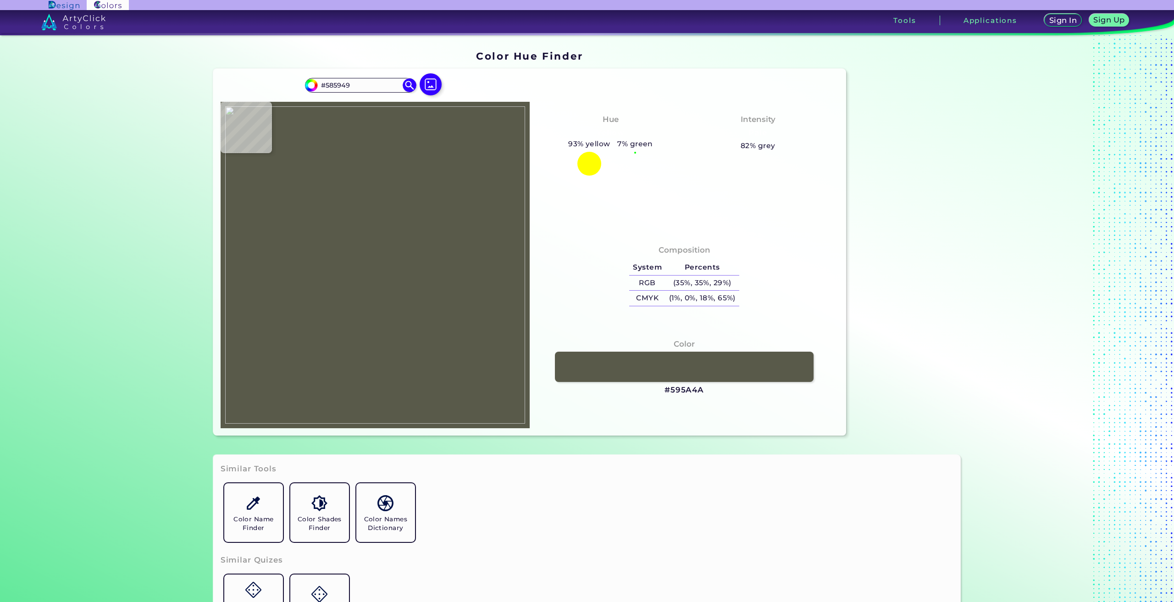
type input "#5A5B4D"
type input "#515244"
type input "#424335"
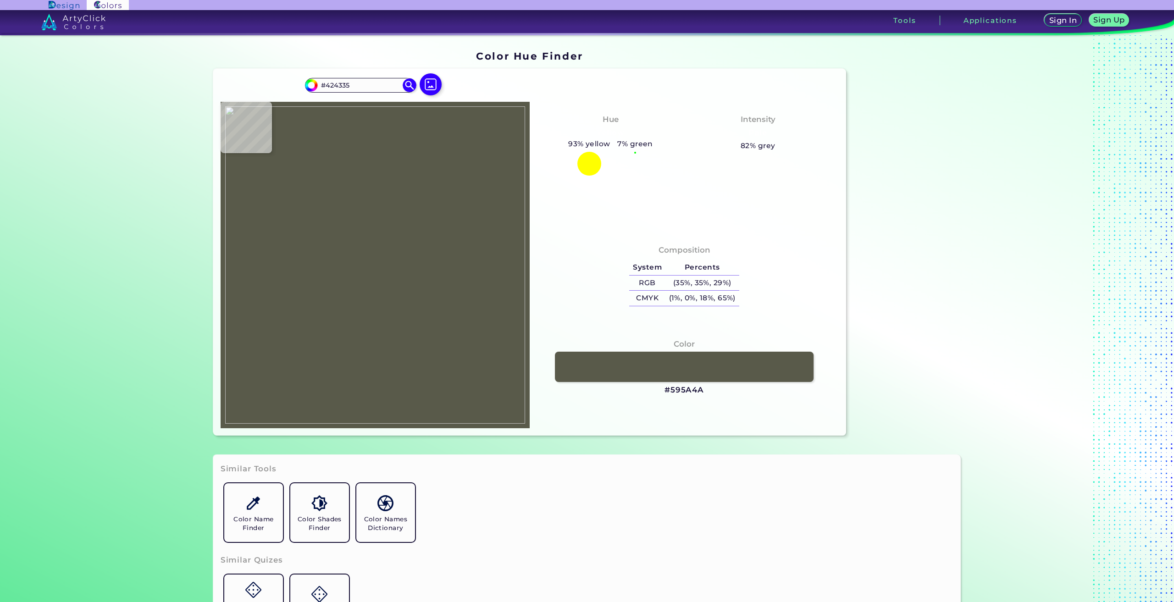
type input "#26261a"
type input "#26261A"
type input "#1e1e12"
type input "#1E1E12"
